Goal: Obtain resource: Download file/media

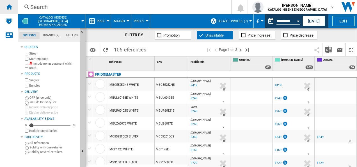
click at [6, 6] on ng-md-icon "Home" at bounding box center [9, 6] width 7 height 7
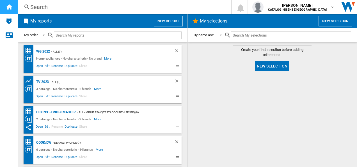
click at [10, 7] on ng-md-icon "Home" at bounding box center [9, 6] width 7 height 7
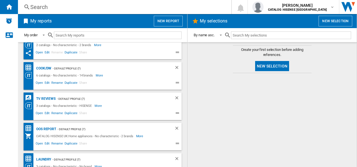
scroll to position [112, 0]
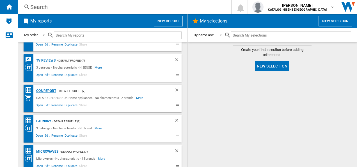
click at [45, 90] on div "OOS REPORT" at bounding box center [45, 90] width 21 height 7
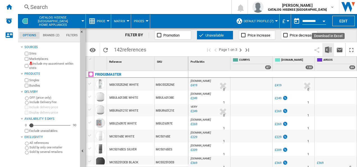
click at [289, 49] on img "Download in Excel" at bounding box center [328, 49] width 7 height 7
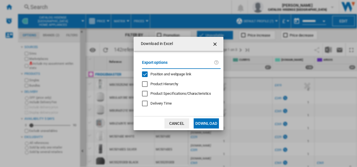
click at [205, 122] on button "Download" at bounding box center [206, 123] width 25 height 10
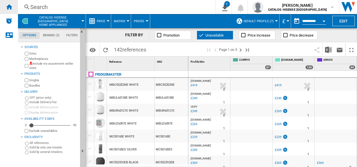
click at [12, 9] on div "Home" at bounding box center [9, 7] width 18 height 14
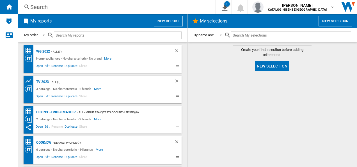
click at [42, 51] on div "WG 2022" at bounding box center [42, 51] width 15 height 7
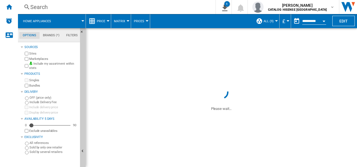
click at [102, 21] on span "Price" at bounding box center [101, 21] width 8 height 4
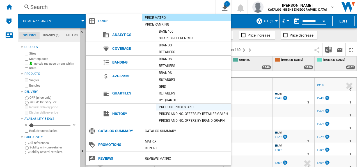
click at [196, 106] on div "Product prices grid" at bounding box center [193, 107] width 75 height 6
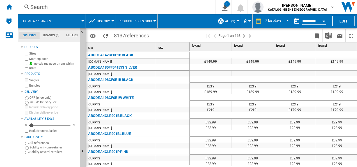
click at [176, 31] on span at bounding box center [178, 35] width 53 height 13
click at [280, 21] on md-select-value "7 last days" at bounding box center [278, 21] width 26 height 8
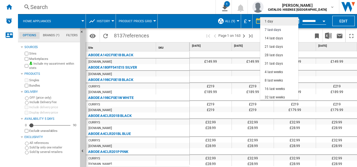
click at [278, 21] on md-option "1 day" at bounding box center [279, 21] width 38 height 8
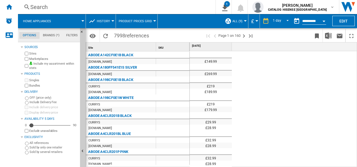
click at [108, 22] on span "History" at bounding box center [103, 21] width 13 height 4
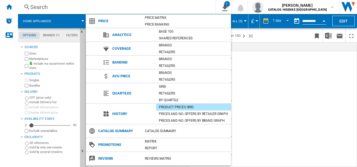
click at [288, 86] on md-backdrop at bounding box center [178, 83] width 357 height 167
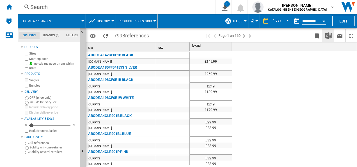
click at [289, 37] on img "Download in Excel" at bounding box center [328, 35] width 7 height 7
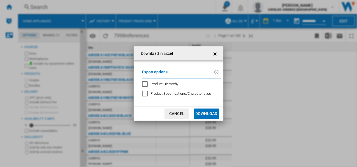
click at [211, 114] on button "Download" at bounding box center [206, 113] width 25 height 10
